Goal: Navigation & Orientation: Find specific page/section

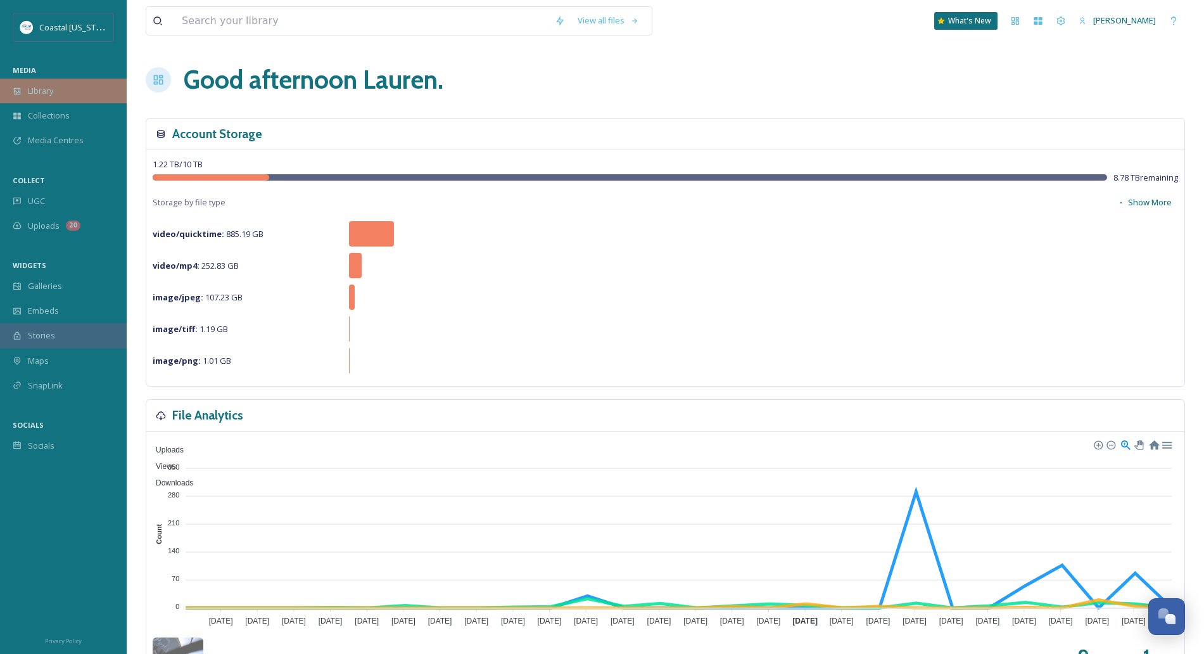
click at [77, 99] on div "Library" at bounding box center [63, 91] width 127 height 25
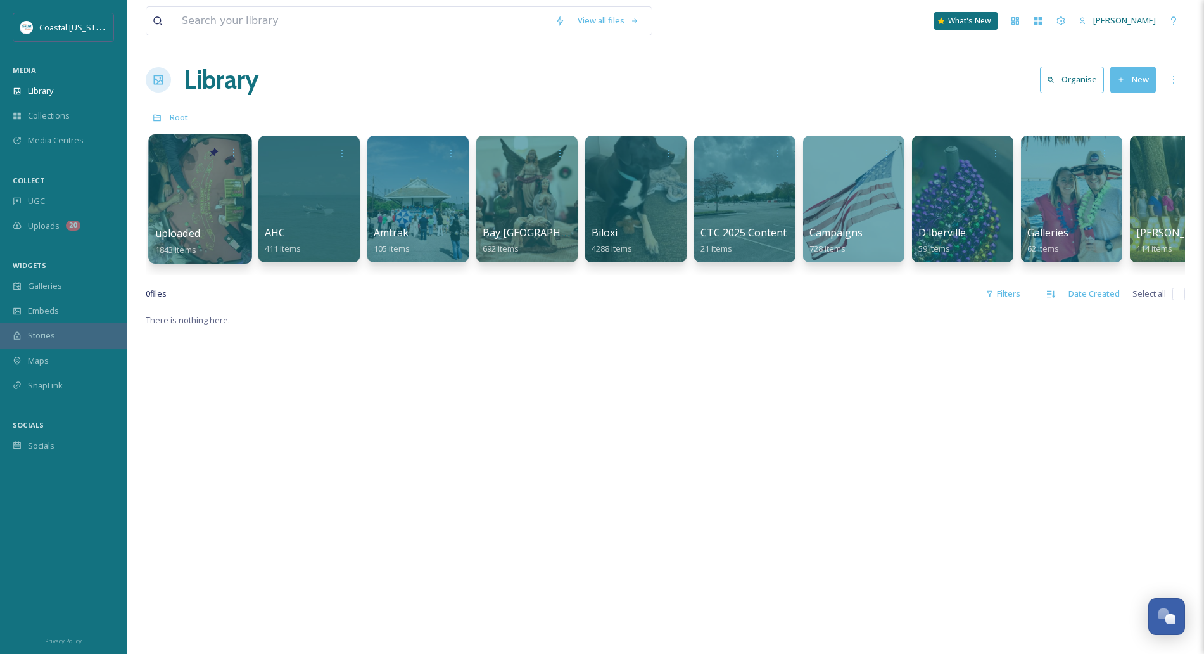
click at [220, 218] on div at bounding box center [199, 198] width 103 height 129
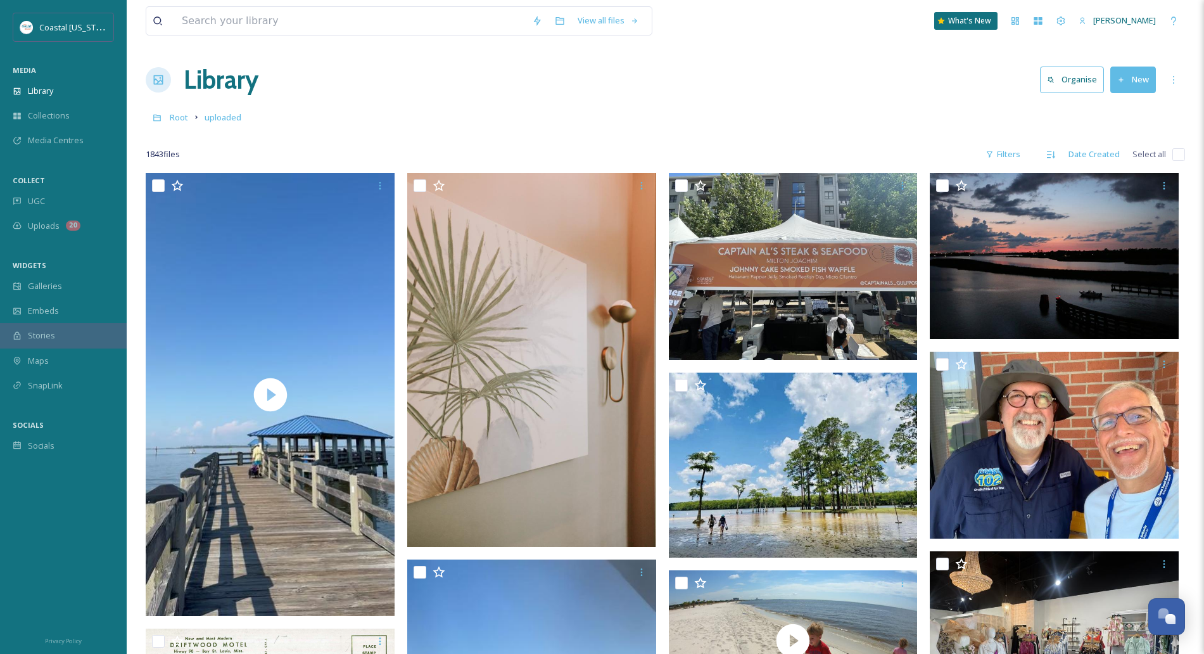
click at [777, 77] on div "Library Organise New" at bounding box center [666, 80] width 1040 height 38
